Goal: Information Seeking & Learning: Learn about a topic

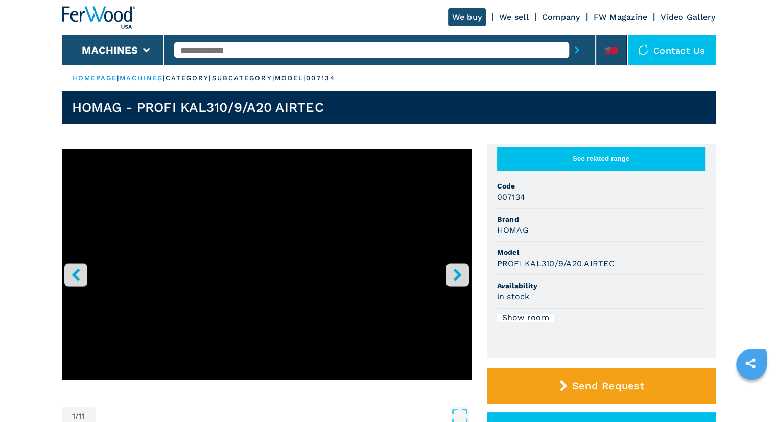
click at [291, 52] on input "text" at bounding box center [371, 49] width 395 height 15
type input "*"
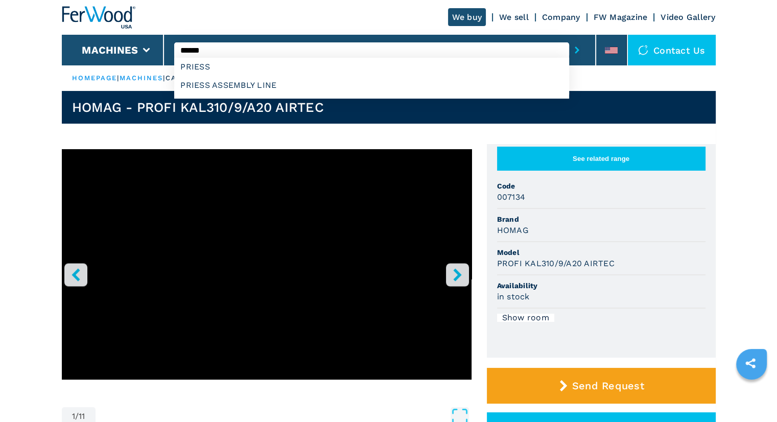
type input "******"
click at [569, 38] on button "submit-button" at bounding box center [577, 50] width 16 height 24
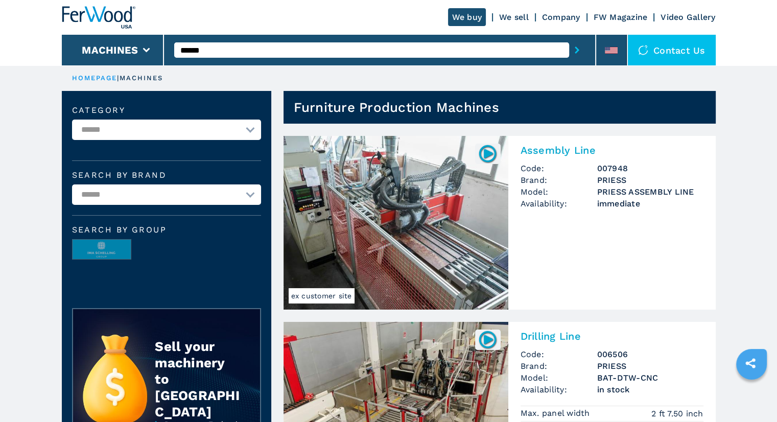
click at [442, 214] on img at bounding box center [396, 223] width 225 height 174
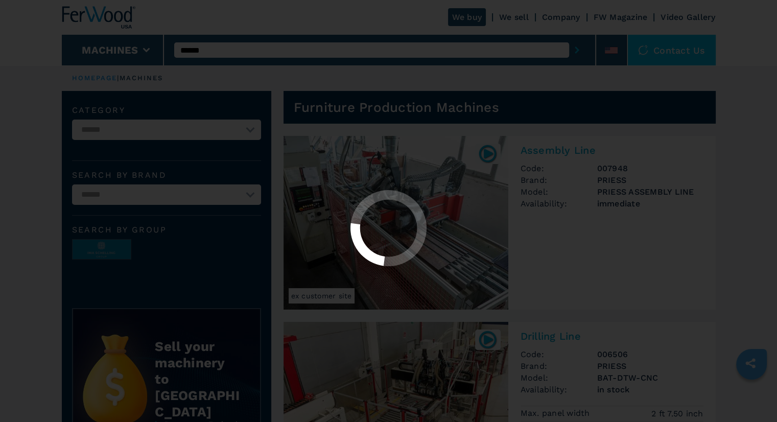
select select "********"
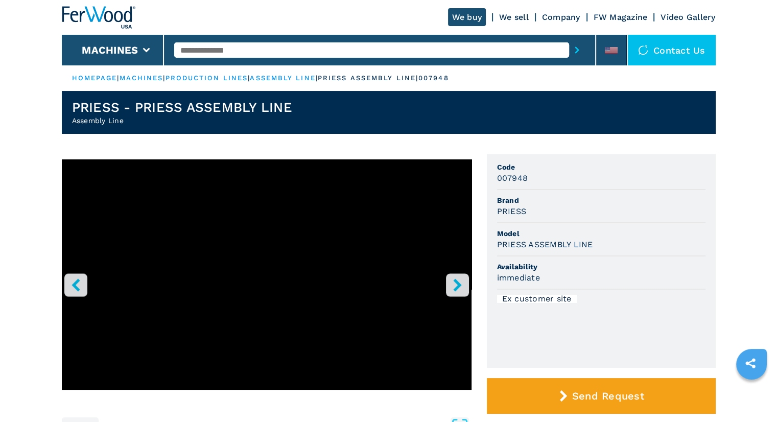
click at [451, 283] on icon "right-button" at bounding box center [457, 285] width 13 height 13
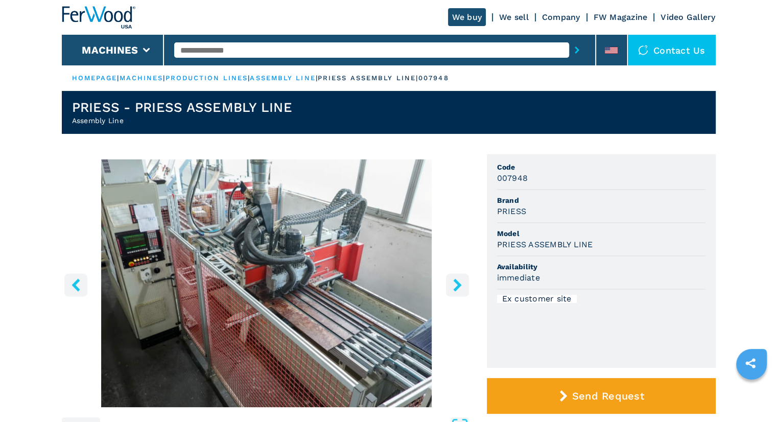
click at [451, 283] on icon "right-button" at bounding box center [457, 285] width 13 height 13
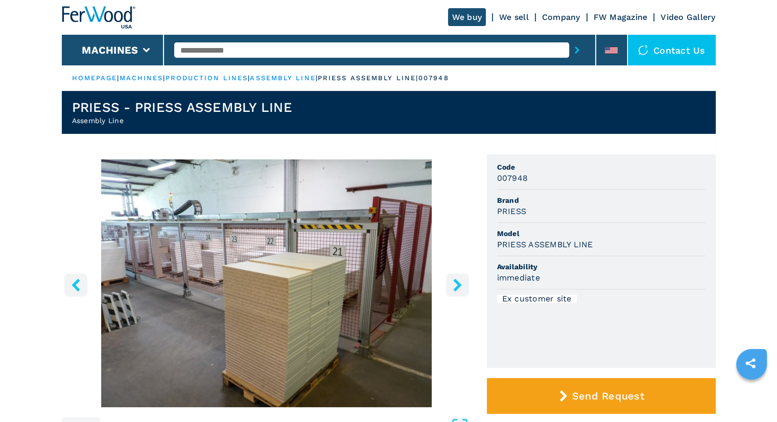
click at [451, 283] on icon "right-button" at bounding box center [457, 285] width 13 height 13
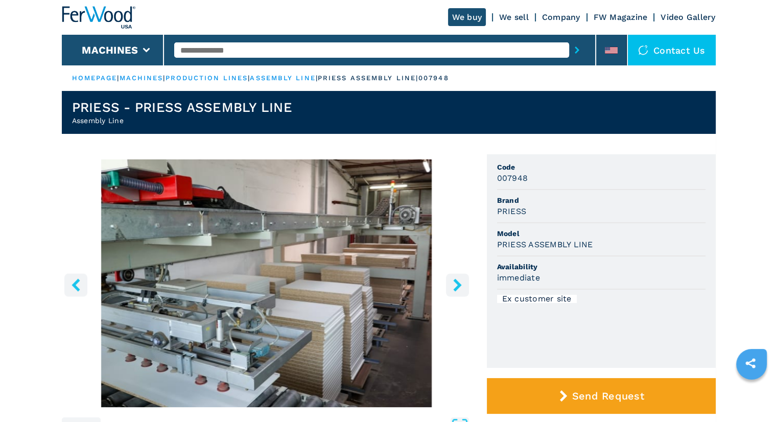
click at [451, 283] on icon "right-button" at bounding box center [457, 285] width 13 height 13
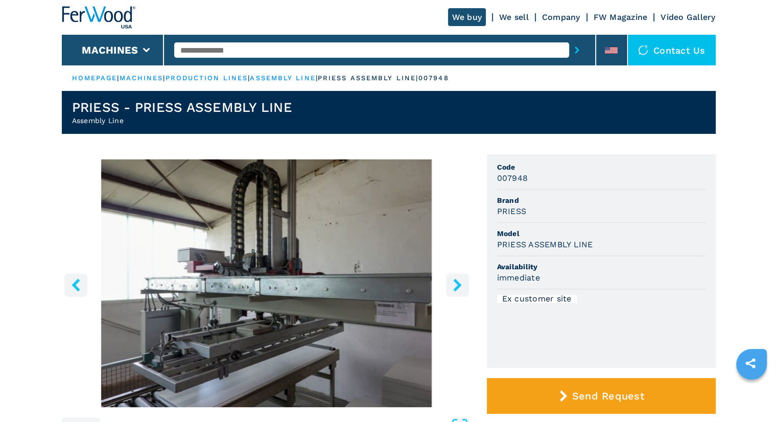
click at [451, 283] on icon "right-button" at bounding box center [457, 285] width 13 height 13
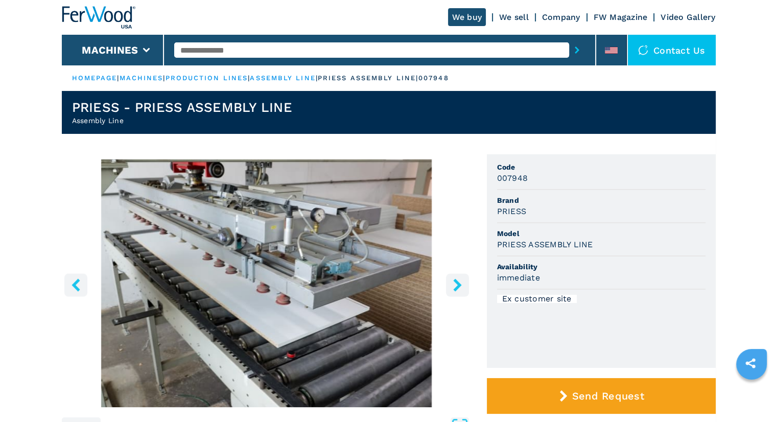
click at [451, 283] on icon "right-button" at bounding box center [457, 285] width 13 height 13
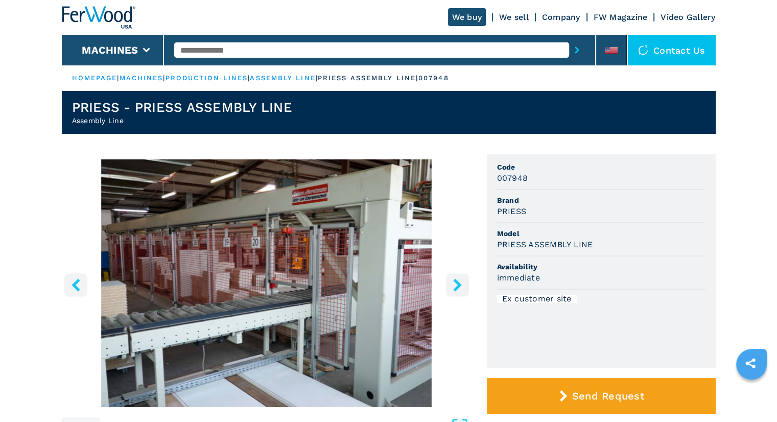
click at [451, 283] on icon "right-button" at bounding box center [457, 285] width 13 height 13
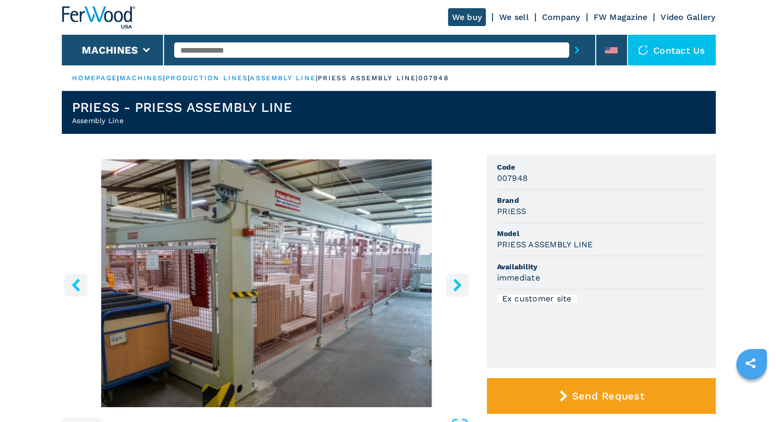
click at [451, 283] on icon "right-button" at bounding box center [457, 285] width 13 height 13
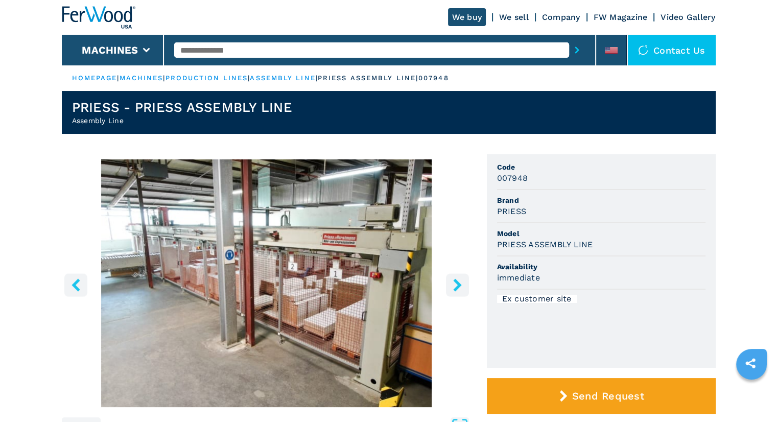
click at [451, 283] on icon "right-button" at bounding box center [457, 285] width 13 height 13
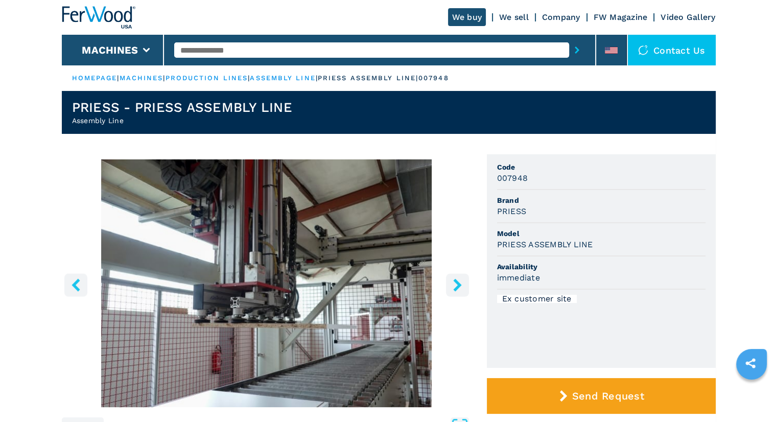
click at [451, 283] on icon "right-button" at bounding box center [457, 285] width 13 height 13
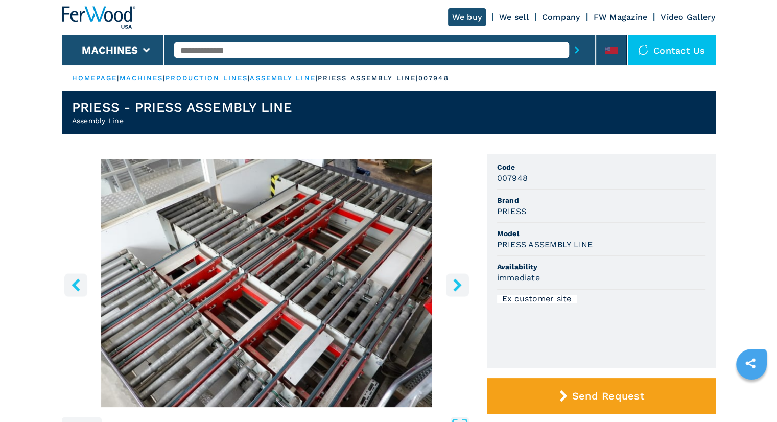
click at [451, 283] on icon "right-button" at bounding box center [457, 285] width 13 height 13
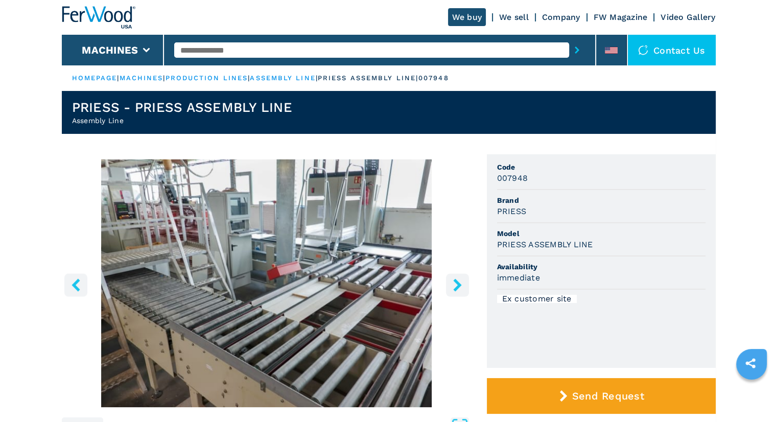
click at [451, 283] on icon "right-button" at bounding box center [457, 285] width 13 height 13
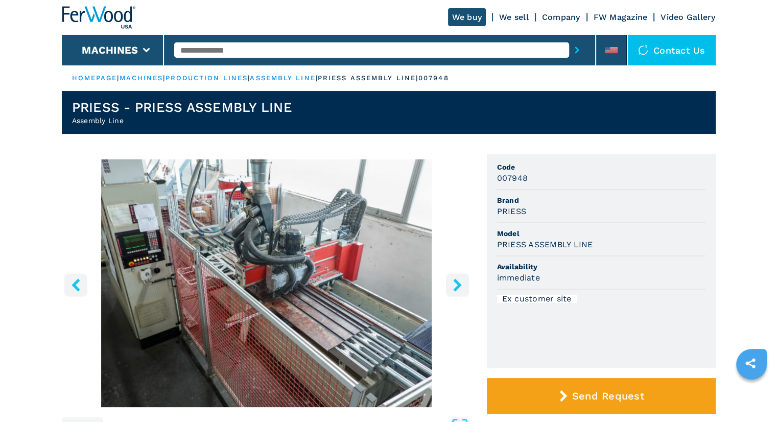
click at [451, 283] on icon "right-button" at bounding box center [457, 285] width 13 height 13
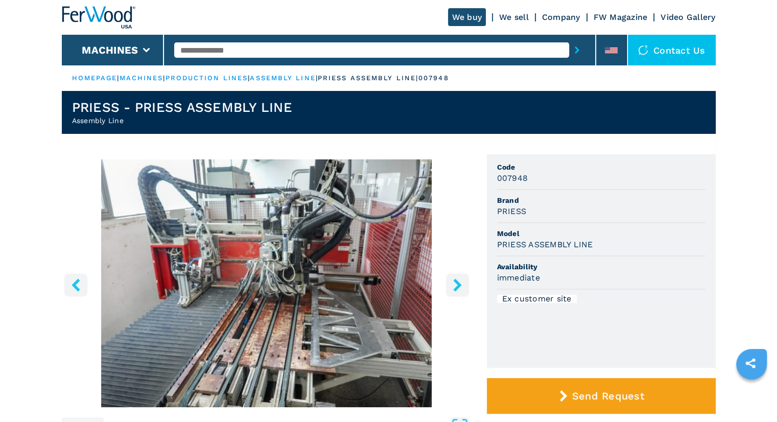
click at [451, 283] on icon "right-button" at bounding box center [457, 285] width 13 height 13
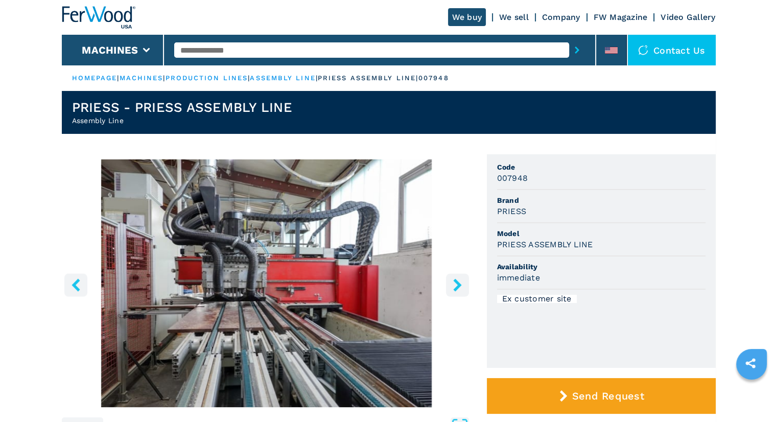
click at [451, 283] on icon "right-button" at bounding box center [457, 285] width 13 height 13
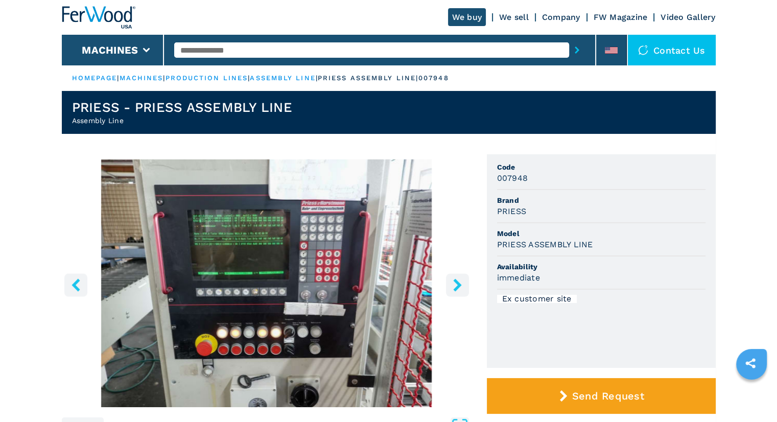
click at [451, 283] on icon "right-button" at bounding box center [457, 285] width 13 height 13
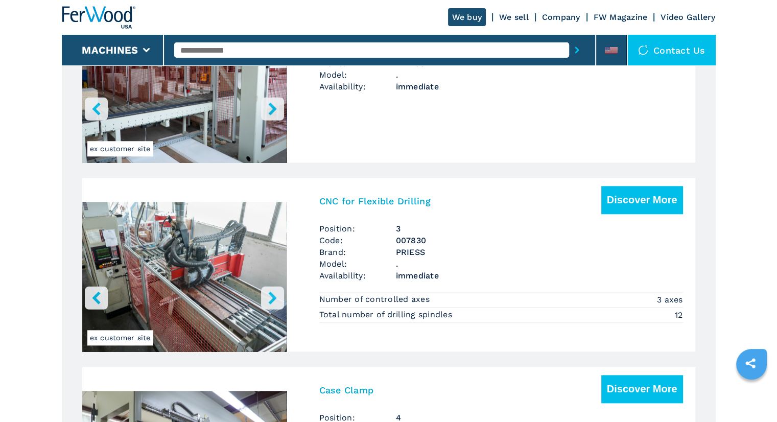
scroll to position [1193, 0]
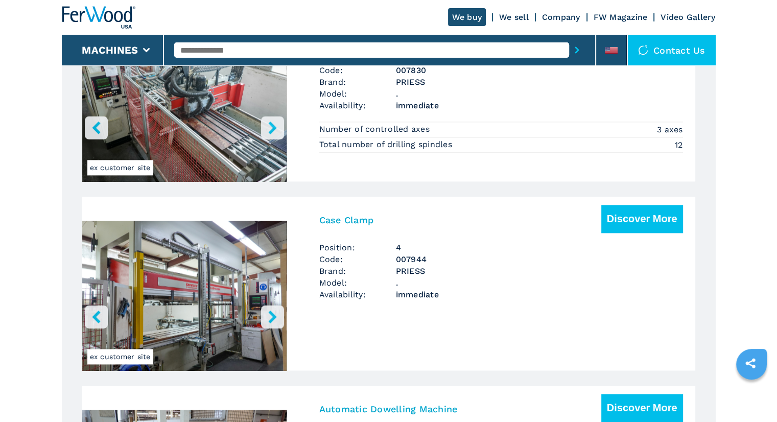
click at [270, 314] on icon "right-button" at bounding box center [272, 316] width 13 height 13
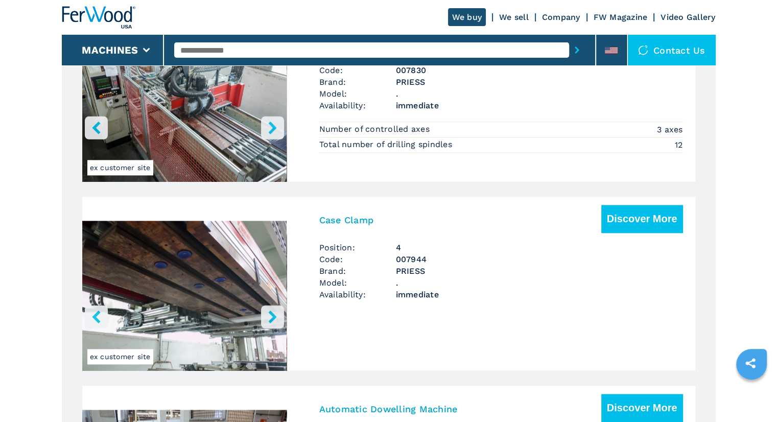
click at [270, 314] on icon "right-button" at bounding box center [272, 316] width 13 height 13
drag, startPoint x: 100, startPoint y: 314, endPoint x: 116, endPoint y: 305, distance: 18.3
click at [101, 314] on icon "left-button" at bounding box center [96, 316] width 13 height 13
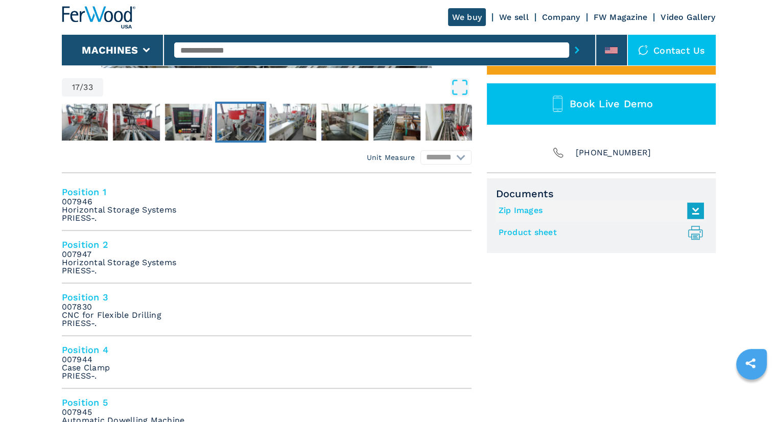
scroll to position [340, 0]
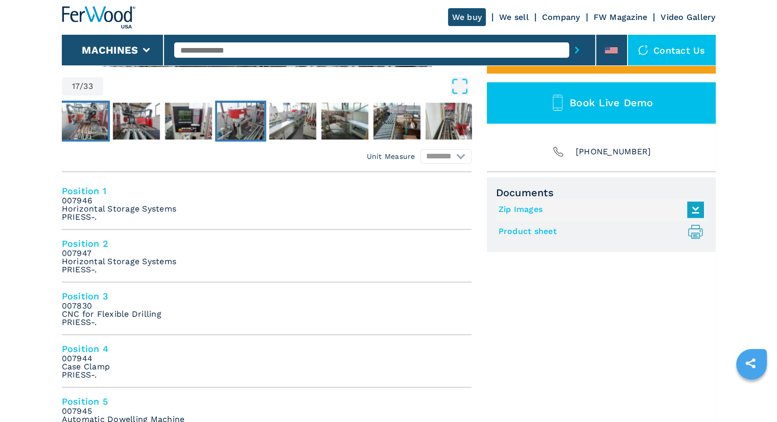
click at [84, 135] on img "Go to Slide 14" at bounding box center [84, 121] width 47 height 37
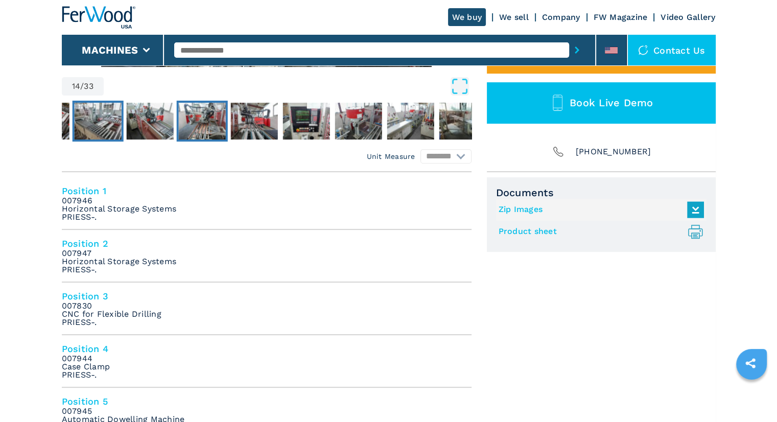
click at [86, 133] on img "Go to Slide 12" at bounding box center [97, 121] width 47 height 37
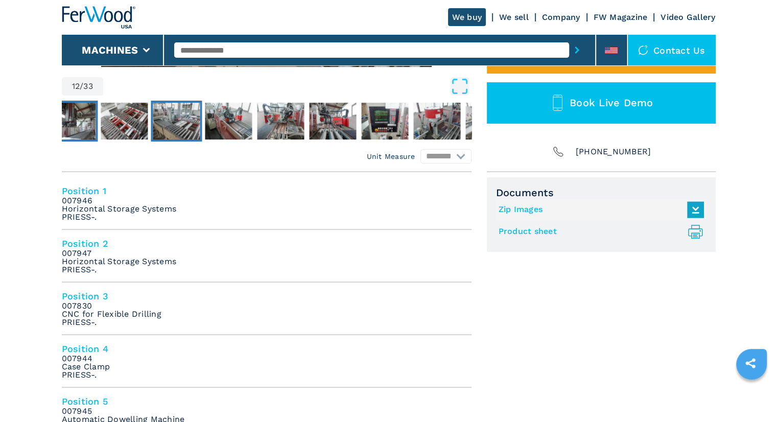
click at [89, 120] on img "Go to Slide 10" at bounding box center [72, 121] width 47 height 37
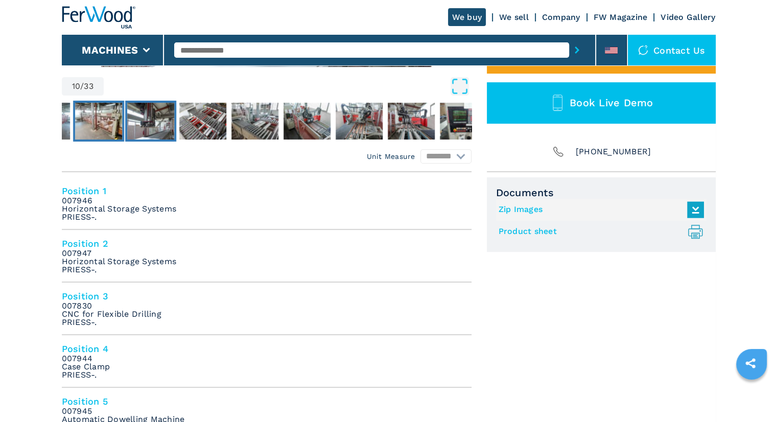
click at [89, 120] on img "Go to Slide 9" at bounding box center [98, 121] width 47 height 37
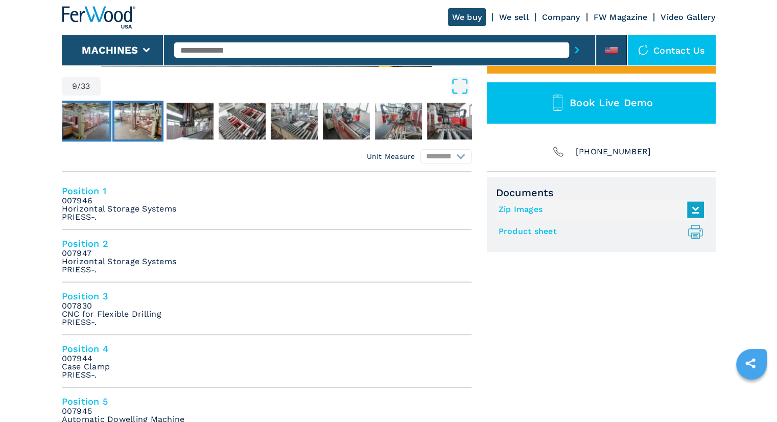
click at [85, 121] on img "Go to Slide 8" at bounding box center [85, 121] width 47 height 37
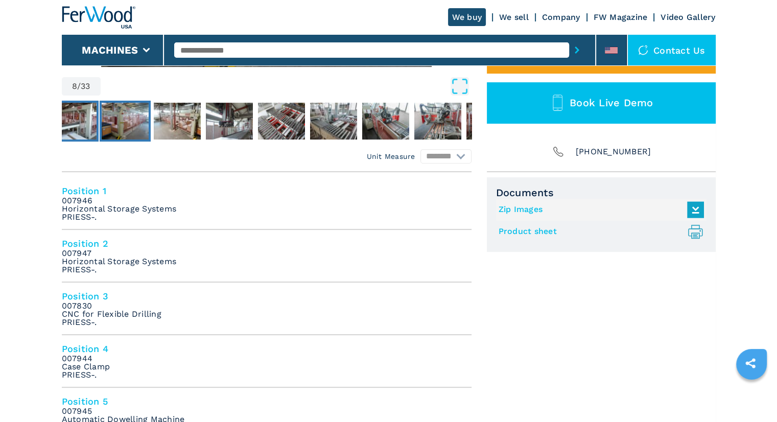
click at [79, 121] on img "Go to Slide 7" at bounding box center [72, 121] width 47 height 37
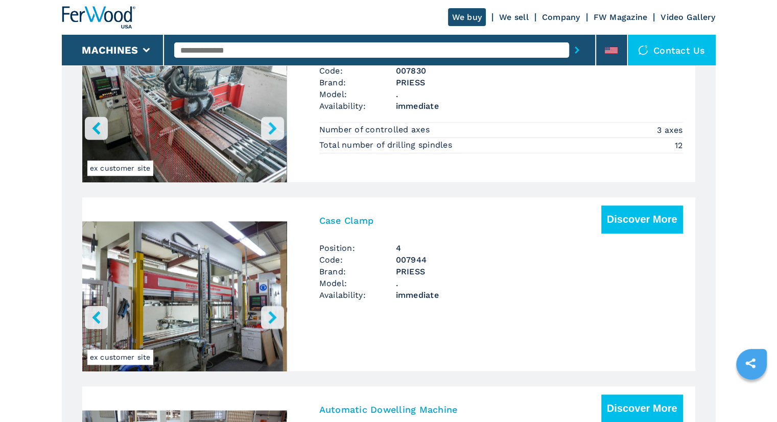
scroll to position [1193, 0]
click at [355, 217] on h3 "Case Clamp" at bounding box center [346, 220] width 55 height 12
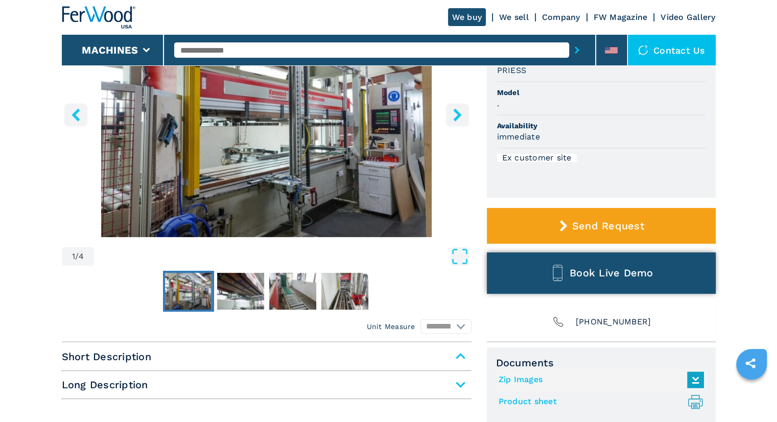
scroll to position [340, 0]
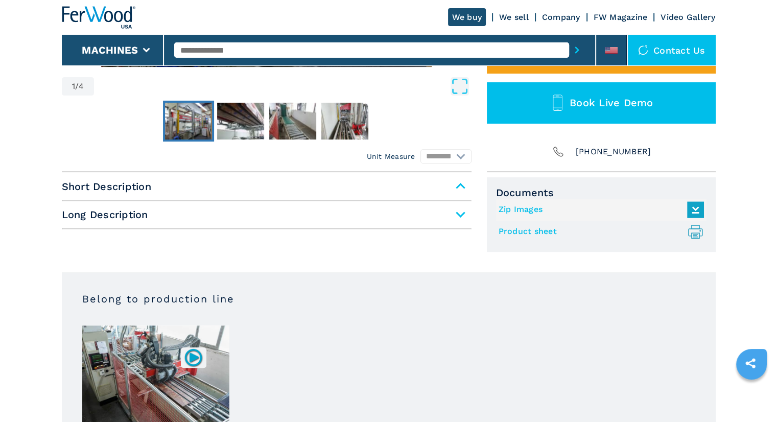
click at [460, 188] on span "Short Description" at bounding box center [267, 186] width 410 height 18
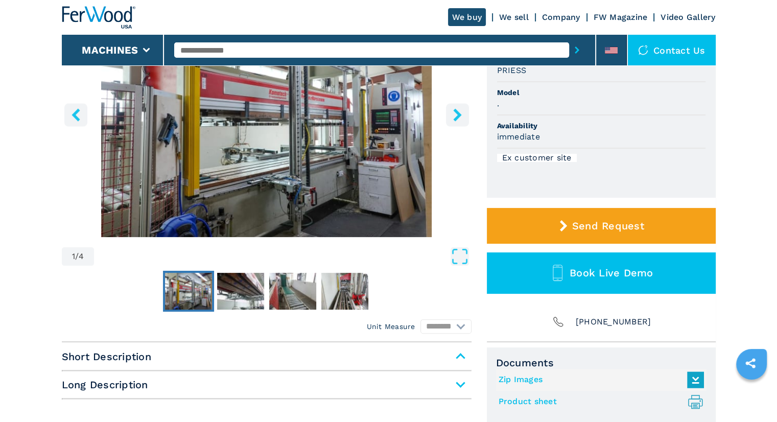
scroll to position [0, 0]
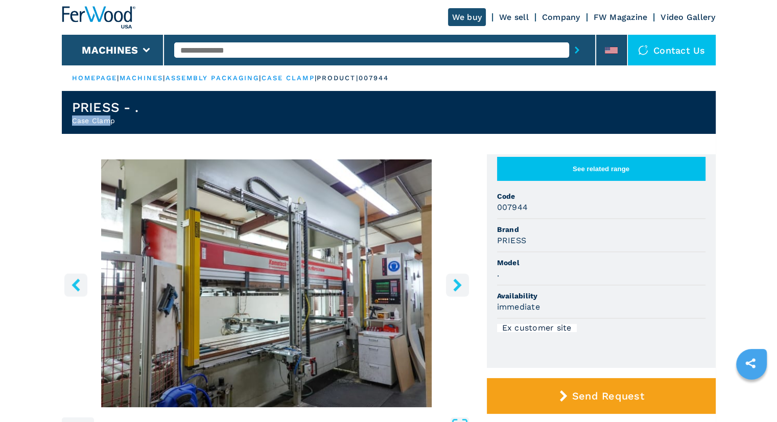
drag, startPoint x: 108, startPoint y: 124, endPoint x: 51, endPoint y: 116, distance: 57.8
click at [194, 138] on section "1 / 4 Unit Measure ****** ******** See related range Code 007944 Brand [PERSON_…" at bounding box center [389, 373] width 654 height 479
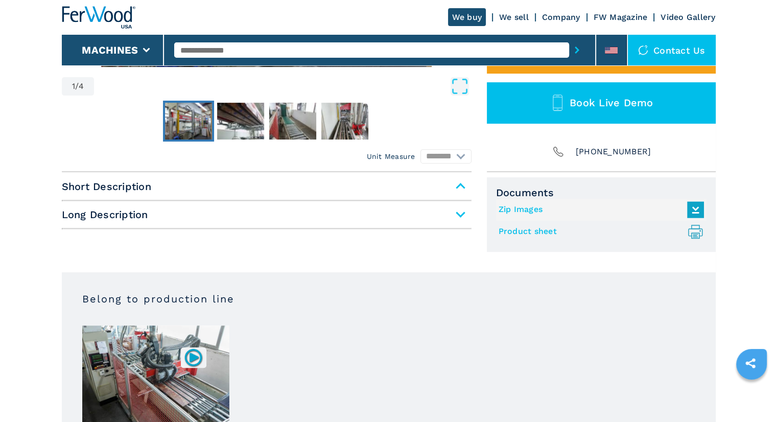
scroll to position [170, 0]
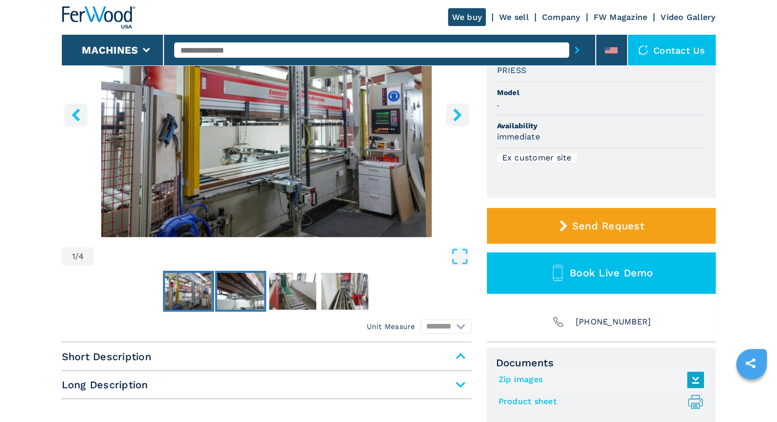
click at [233, 287] on img "Go to Slide 2" at bounding box center [240, 291] width 47 height 37
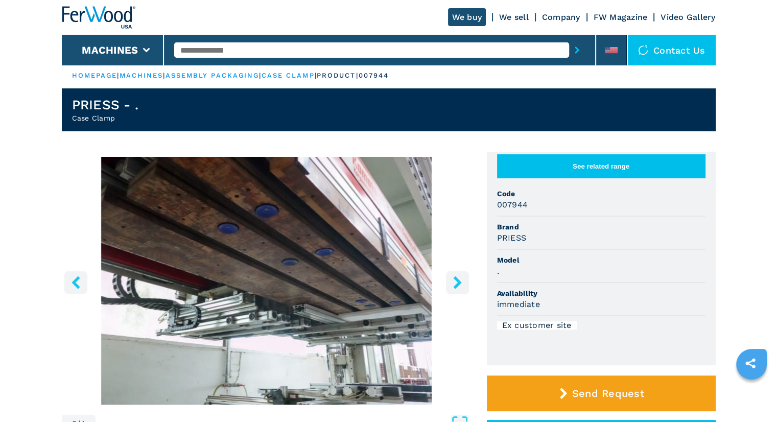
scroll to position [0, 0]
